Goal: Navigation & Orientation: Find specific page/section

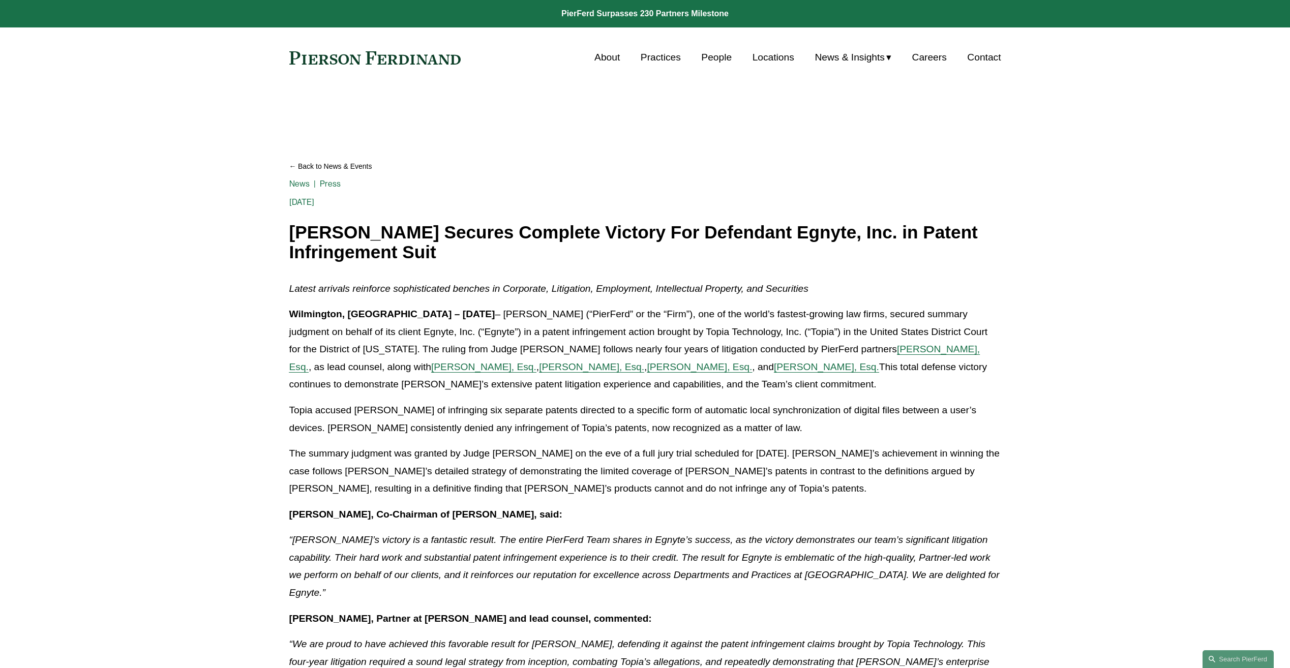
click at [393, 68] on div "Skip to Content About Practices People Locations" at bounding box center [645, 57] width 1290 height 60
click at [388, 55] on link at bounding box center [375, 57] width 172 height 13
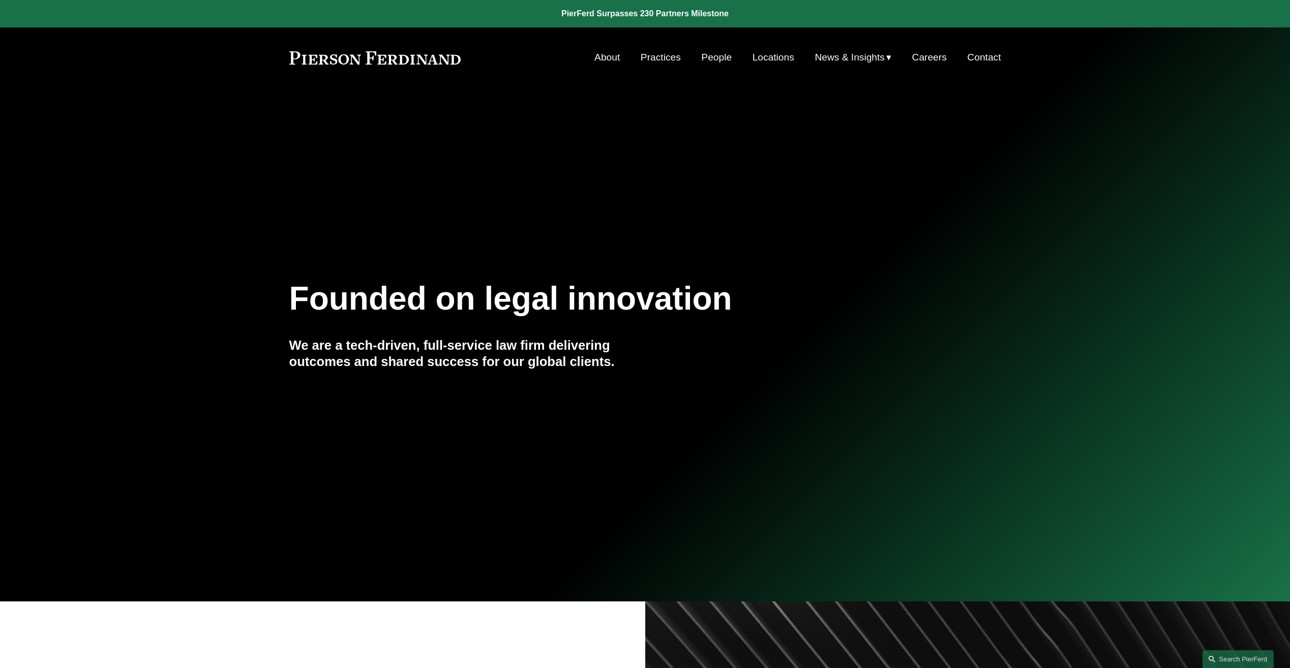
click at [709, 62] on link "People" at bounding box center [716, 57] width 31 height 19
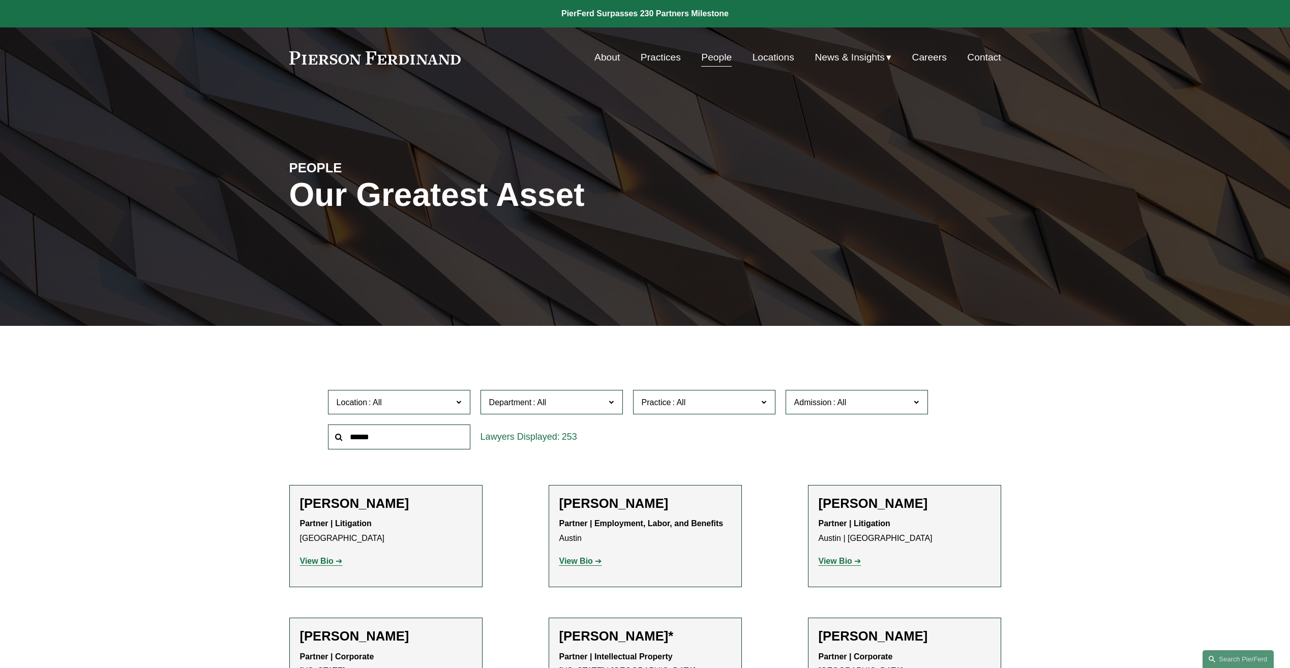
click at [842, 55] on span "News & Insights" at bounding box center [850, 58] width 70 height 18
drag, startPoint x: 865, startPoint y: 81, endPoint x: 897, endPoint y: 79, distance: 32.1
click at [0, 0] on div "News" at bounding box center [0, 0] width 0 height 0
click at [0, 0] on span "News" at bounding box center [0, 0] width 0 height 0
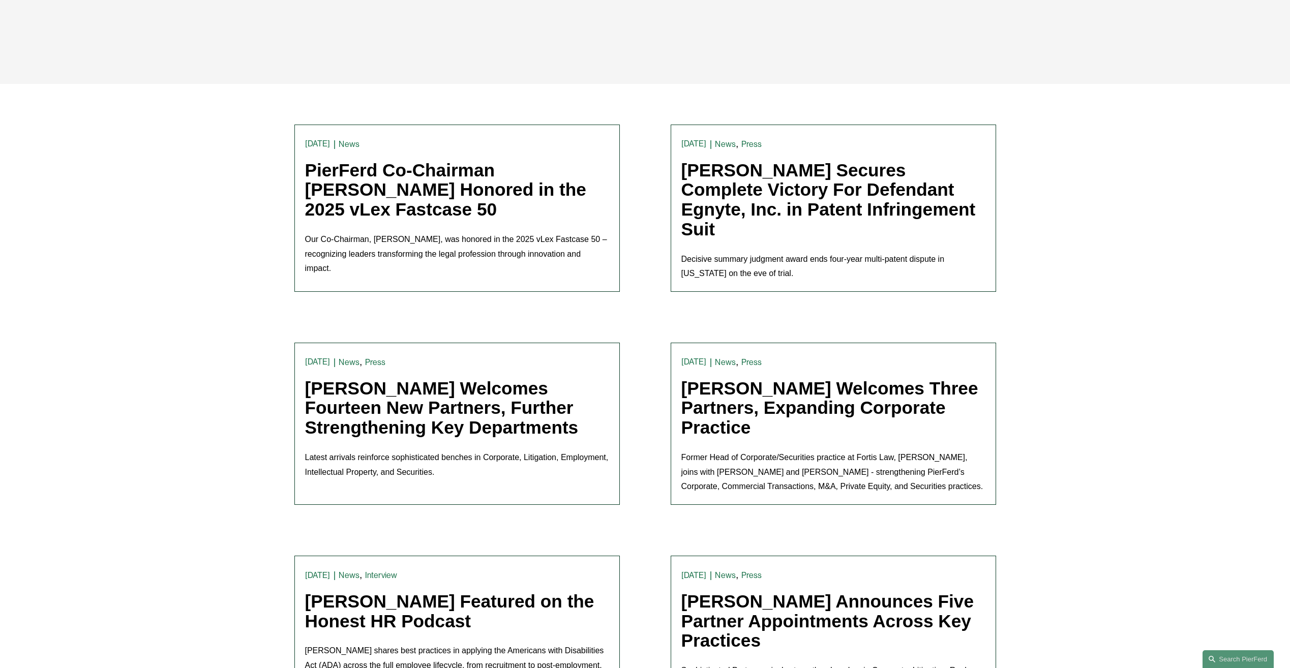
scroll to position [254, 0]
